Goal: Check status: Check status

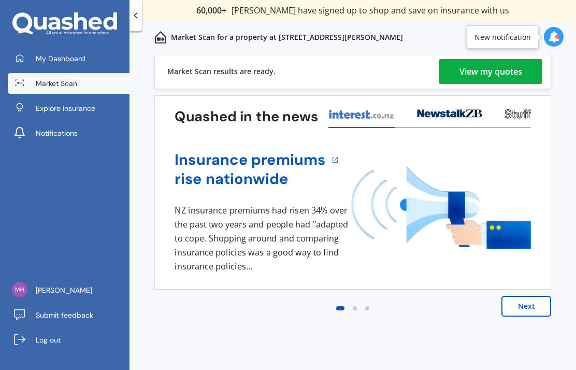
click at [495, 59] on div "View my quotes" at bounding box center [490, 71] width 63 height 25
